Goal: Task Accomplishment & Management: Use online tool/utility

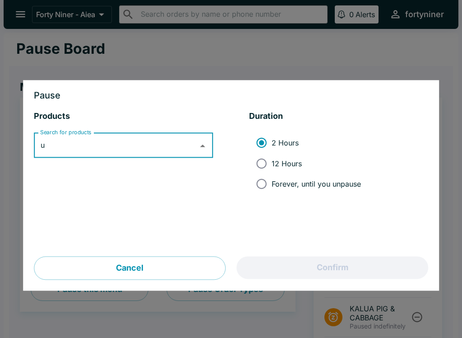
scroll to position [471, 0]
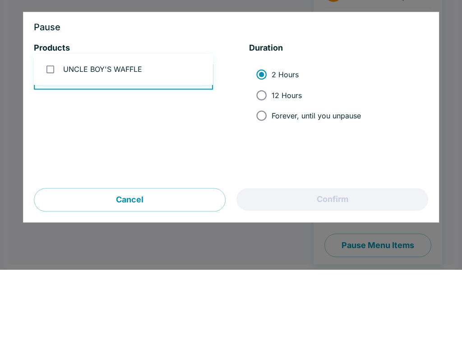
type input "uncl"
click at [172, 125] on li "UNCLE BOY'S WAFFLE" at bounding box center [123, 137] width 179 height 24
checkbox input "true"
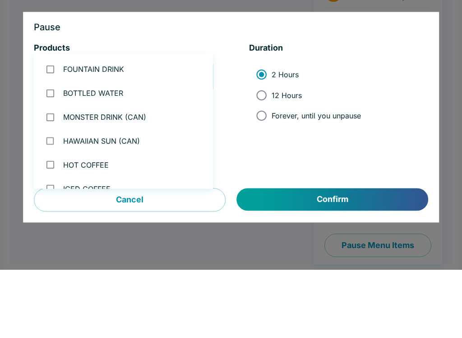
scroll to position [537, 0]
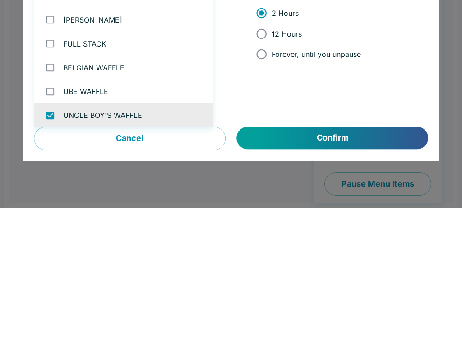
click at [334, 179] on span "Forever, until you unpause" at bounding box center [316, 183] width 89 height 9
click at [272, 174] on input "Forever, until you unpause" at bounding box center [261, 184] width 20 height 20
radio input "true"
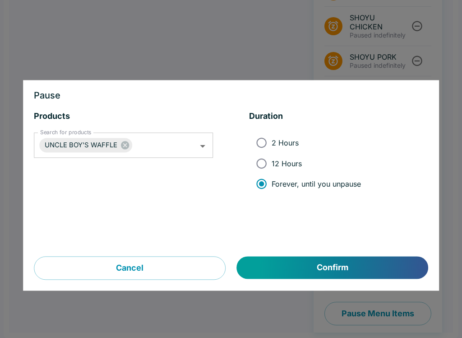
click at [296, 261] on button "Confirm" at bounding box center [332, 267] width 191 height 23
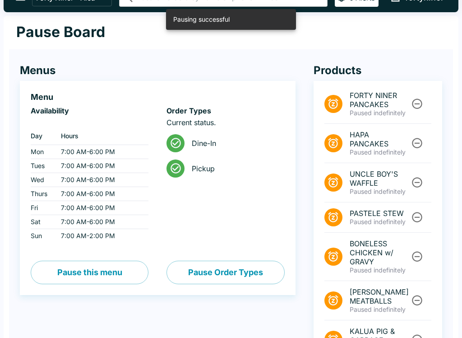
scroll to position [0, 0]
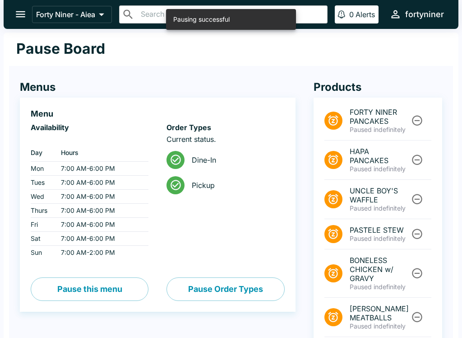
click at [18, 18] on icon "open drawer" at bounding box center [20, 14] width 12 height 12
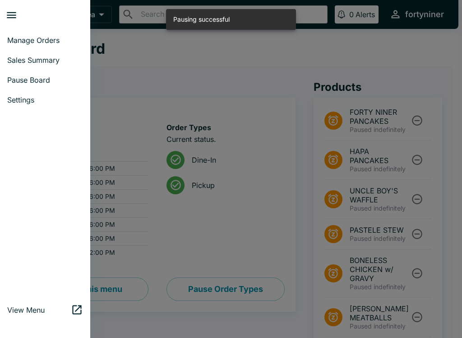
click at [23, 41] on span "Manage Orders" at bounding box center [45, 40] width 76 height 9
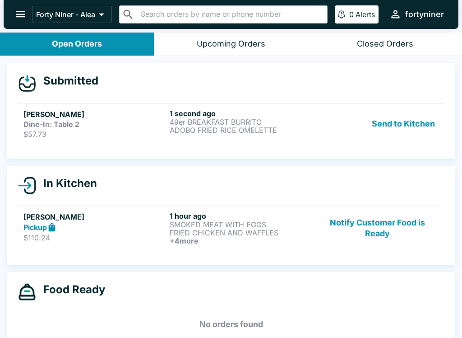
click at [160, 129] on div "[PERSON_NAME] Dine-In: Table 2 $57.73" at bounding box center [94, 124] width 143 height 30
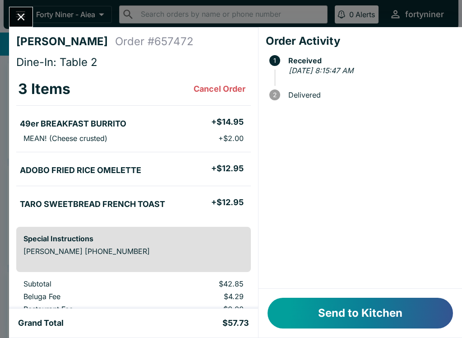
click at [353, 305] on button "Send to Kitchen" at bounding box center [361, 312] width 186 height 31
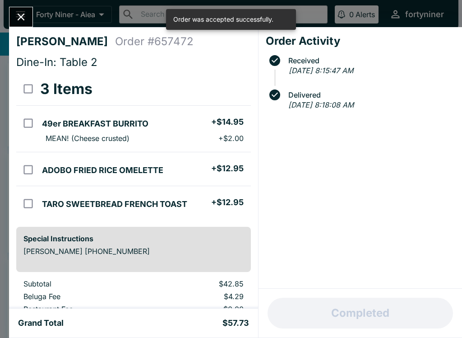
click at [28, 23] on button "Close" at bounding box center [20, 16] width 23 height 19
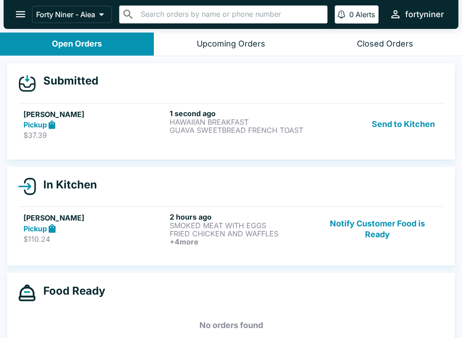
click at [79, 121] on div "Pickup" at bounding box center [94, 125] width 143 height 10
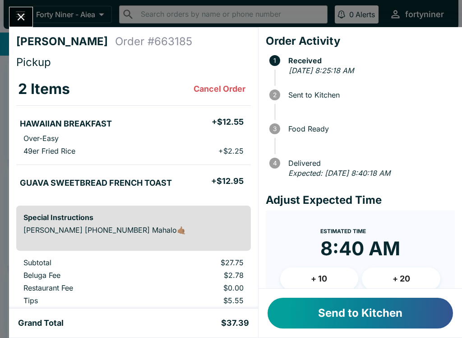
click at [302, 308] on button "Send to Kitchen" at bounding box center [361, 312] width 186 height 31
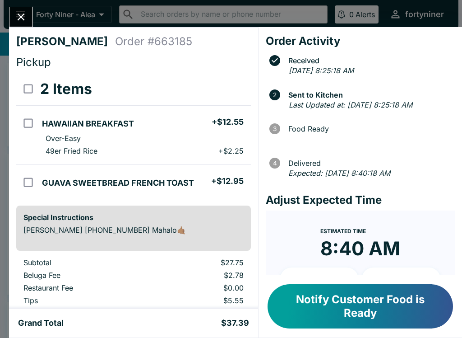
click at [26, 18] on icon "Close" at bounding box center [21, 17] width 12 height 12
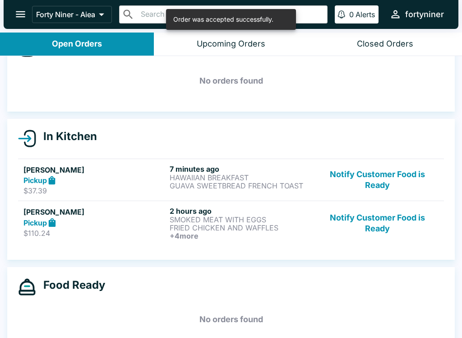
scroll to position [35, 0]
